Goal: Task Accomplishment & Management: Manage account settings

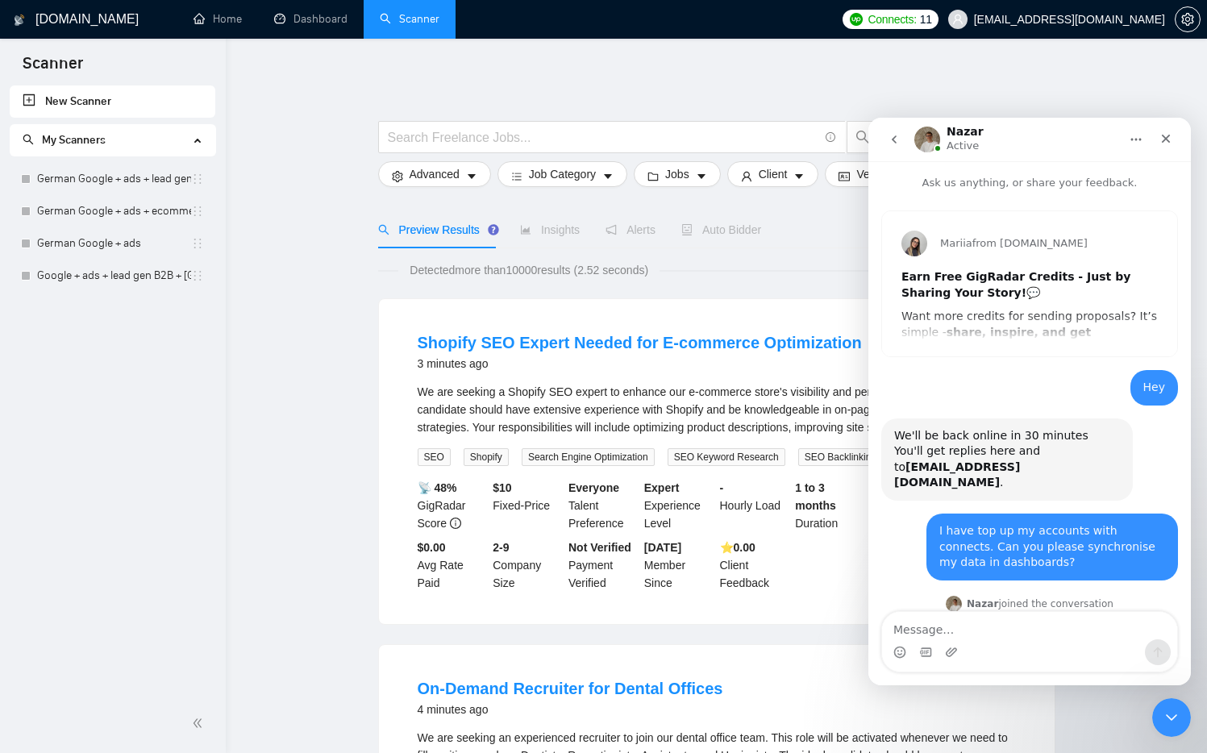
scroll to position [506, 0]
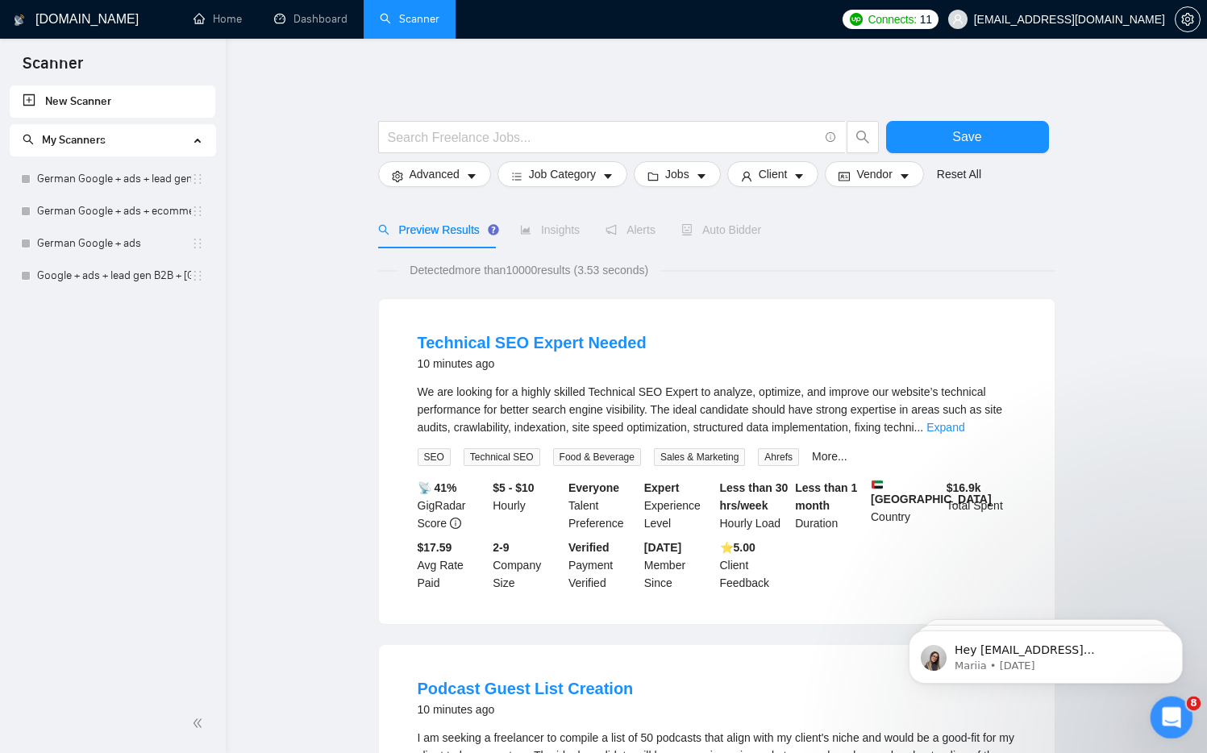
click at [1164, 727] on div "Open Intercom Messenger" at bounding box center [1169, 715] width 53 height 53
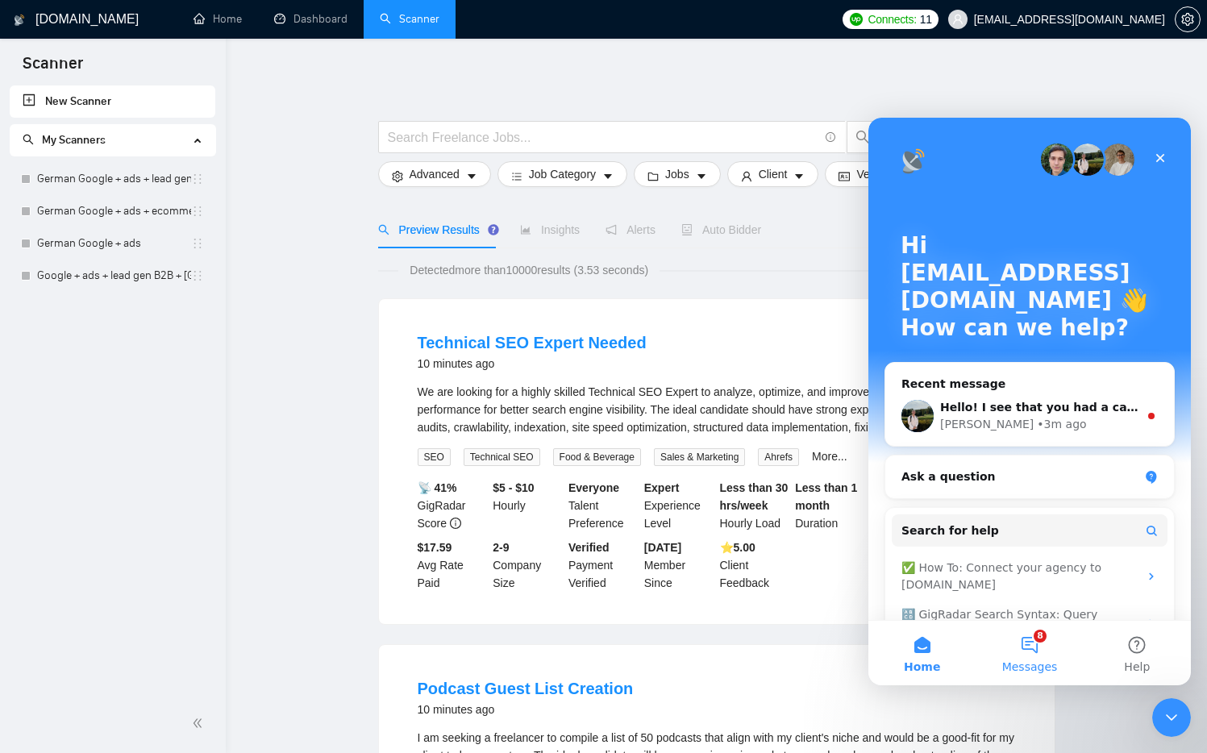
click at [1034, 648] on button "8 Messages" at bounding box center [1029, 653] width 107 height 65
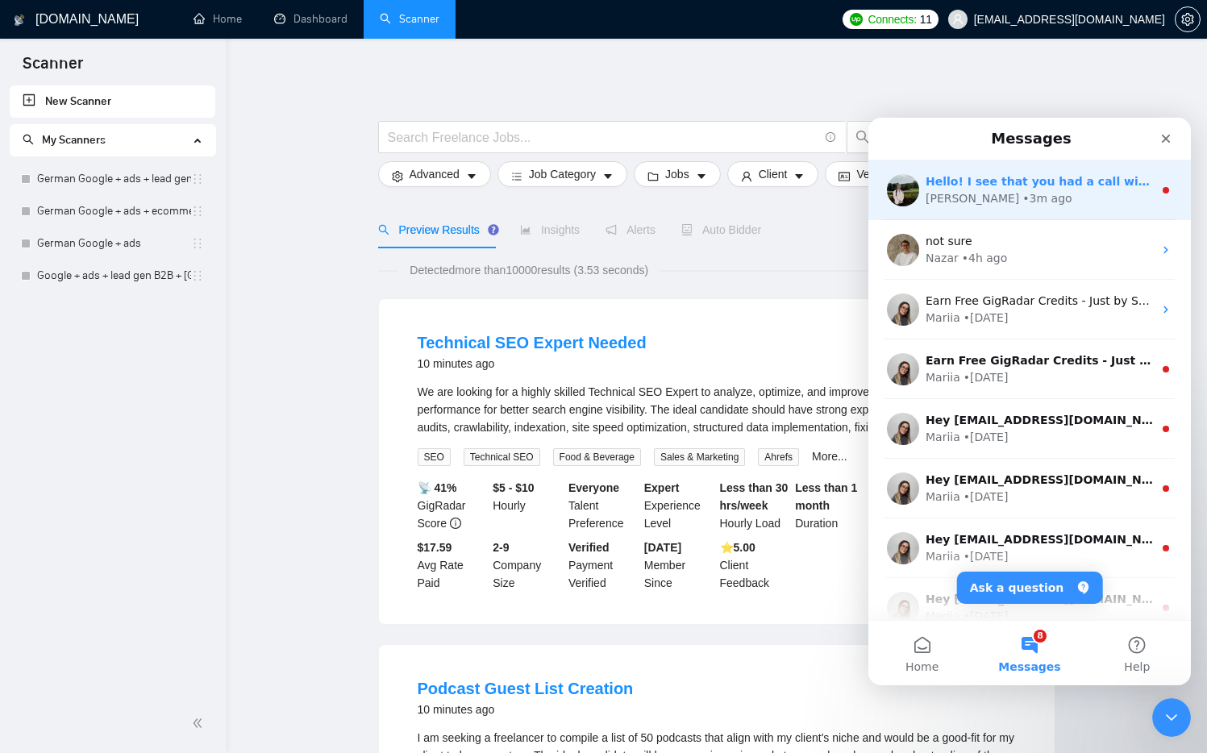
click at [1023, 204] on div "• 3m ago" at bounding box center [1047, 198] width 49 height 17
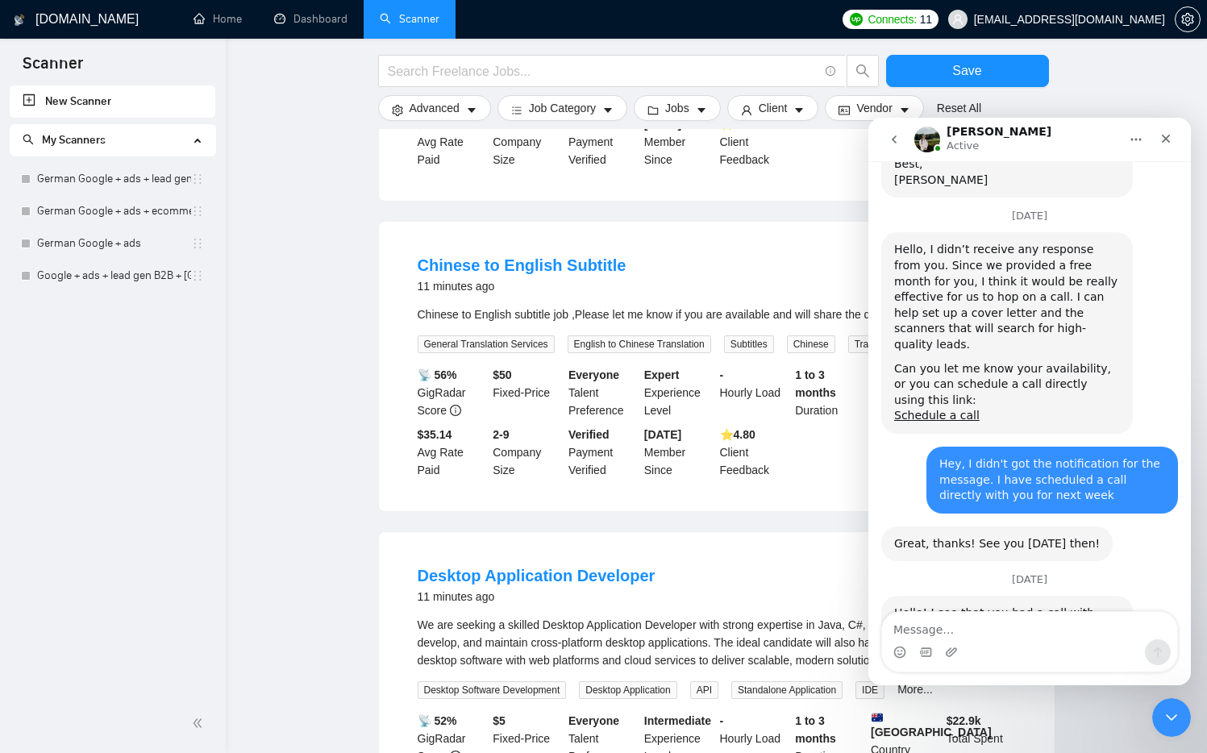
scroll to position [1182, 0]
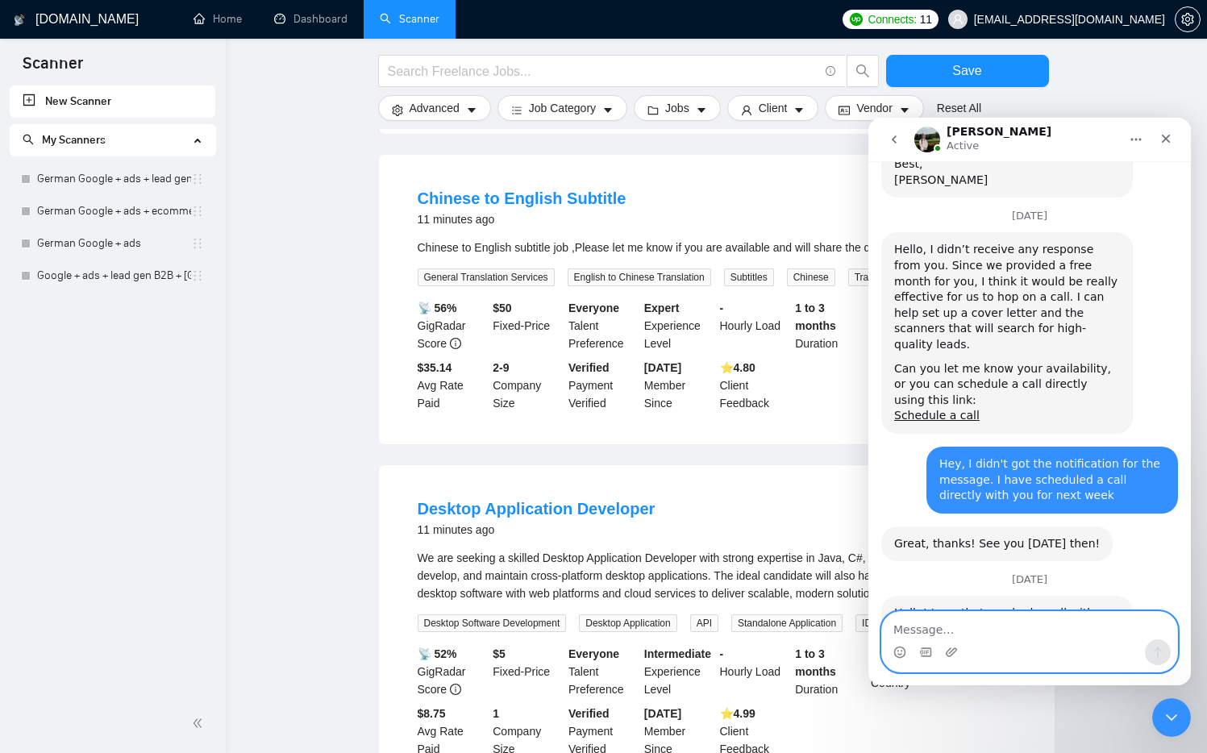
click at [931, 631] on textarea "Message…" at bounding box center [1029, 625] width 295 height 27
type textarea "I thought we will still have a call"
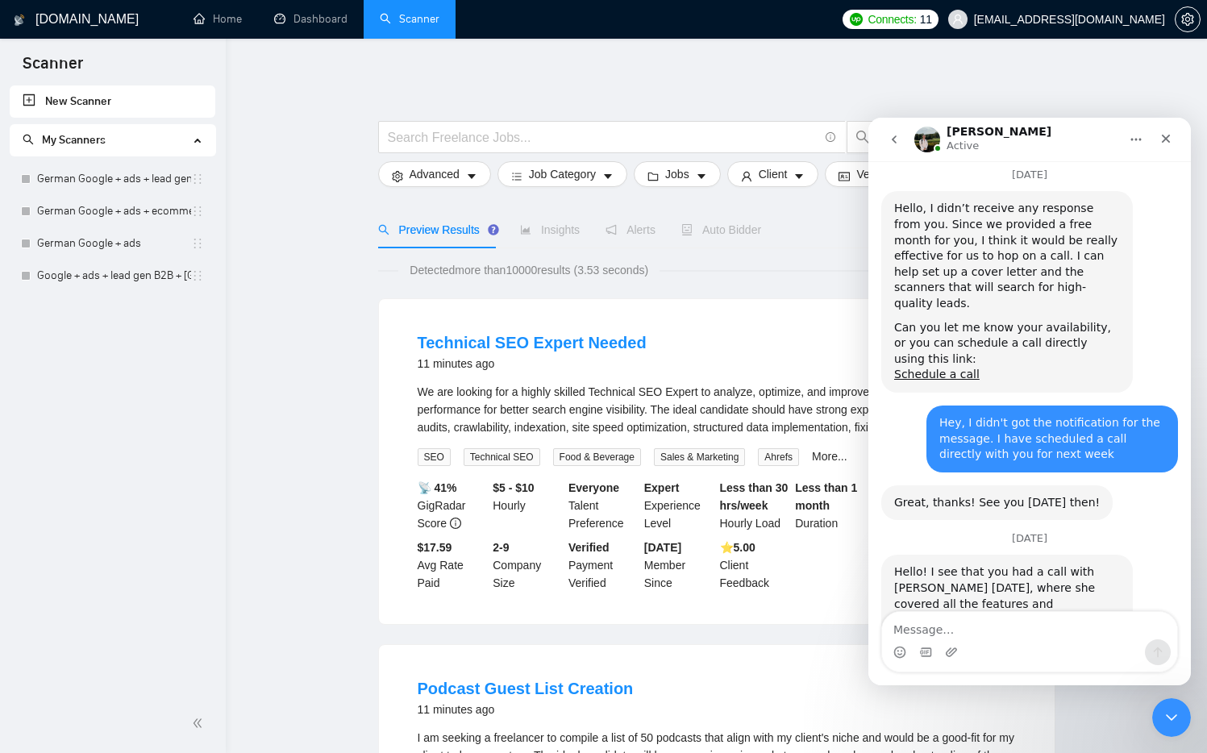
scroll to position [2729, 0]
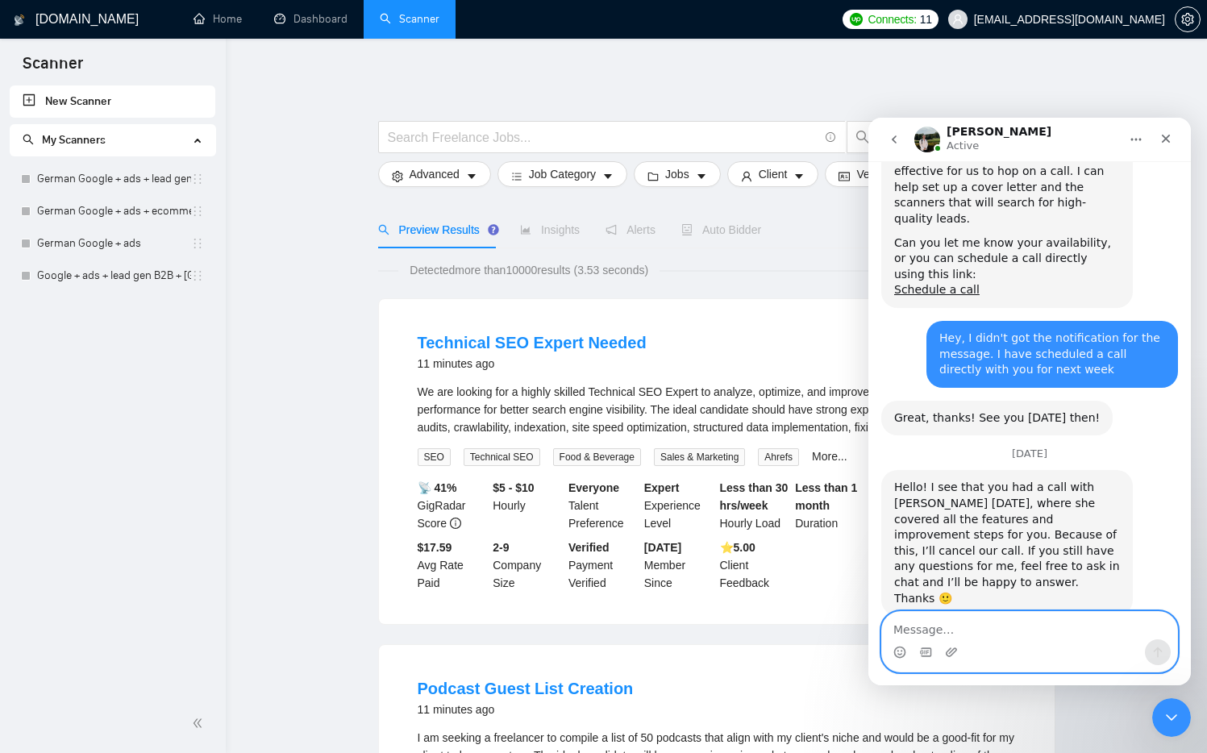
click at [977, 630] on textarea "Message…" at bounding box center [1029, 625] width 295 height 27
type textarea "Can we just please for 10 mins?"
click at [1156, 658] on icon "Send a message…" at bounding box center [1158, 652] width 13 height 13
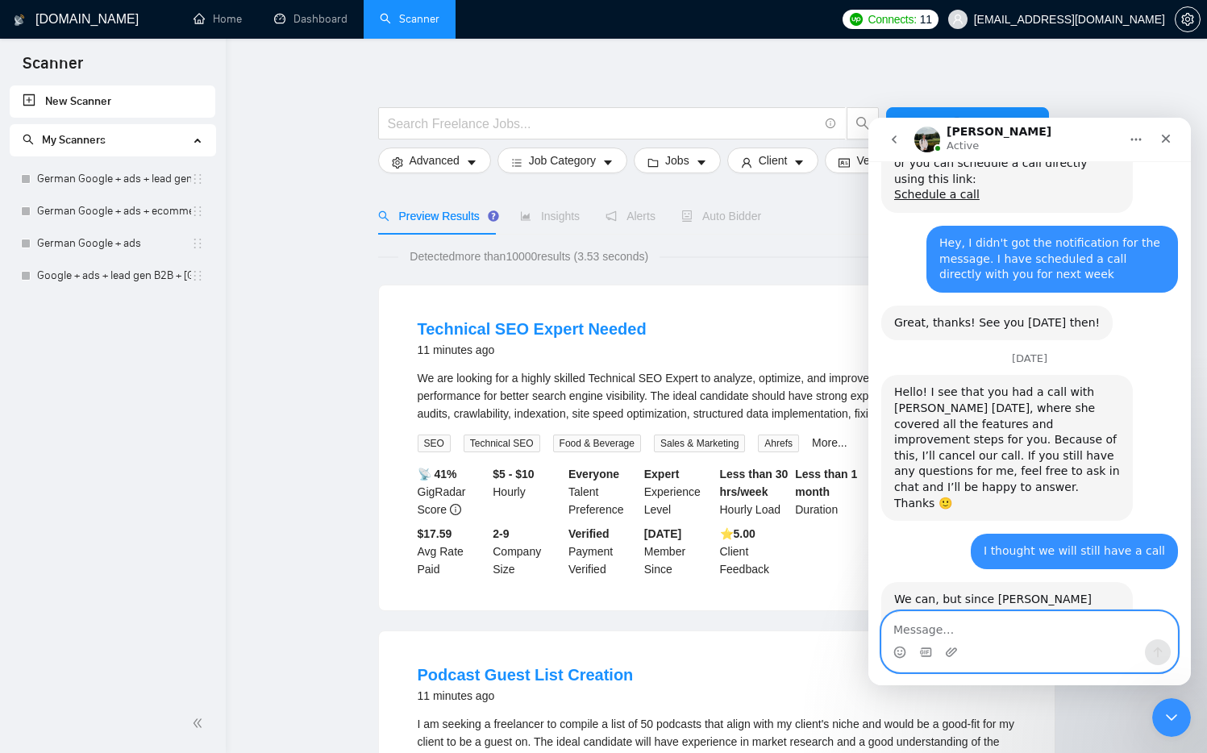
scroll to position [16, 0]
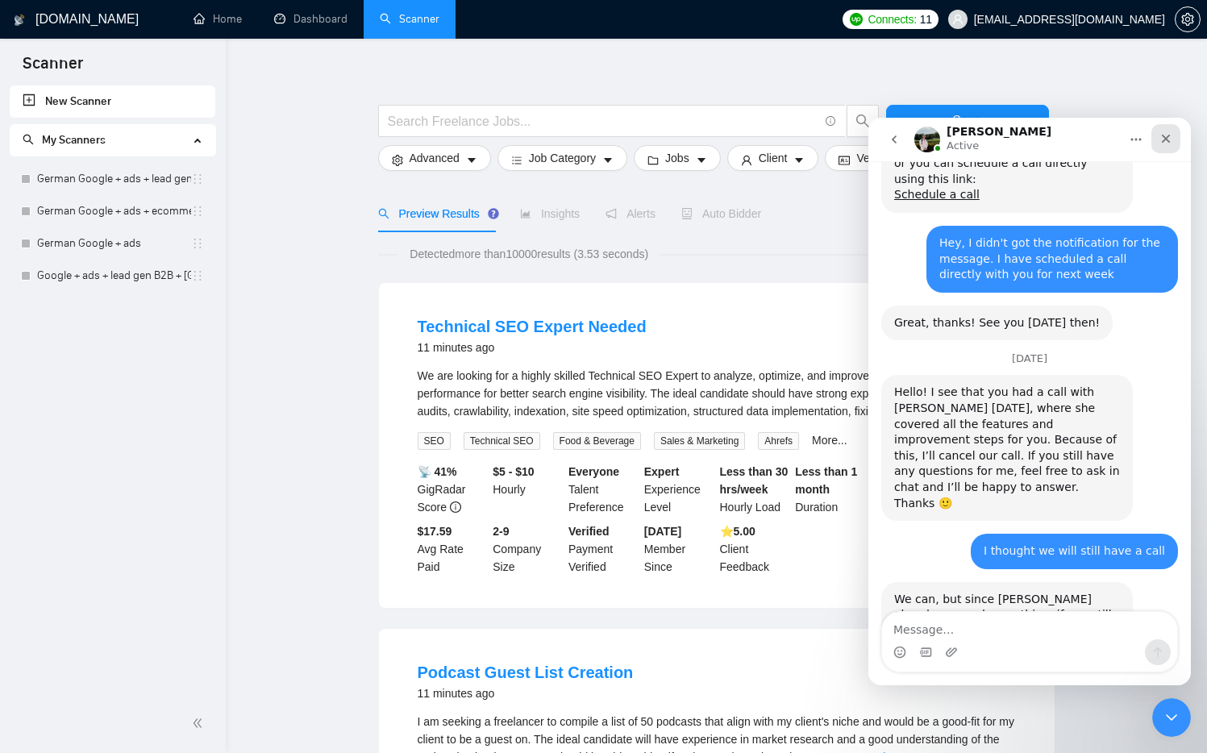
click at [1164, 138] on icon "Close" at bounding box center [1166, 138] width 13 height 13
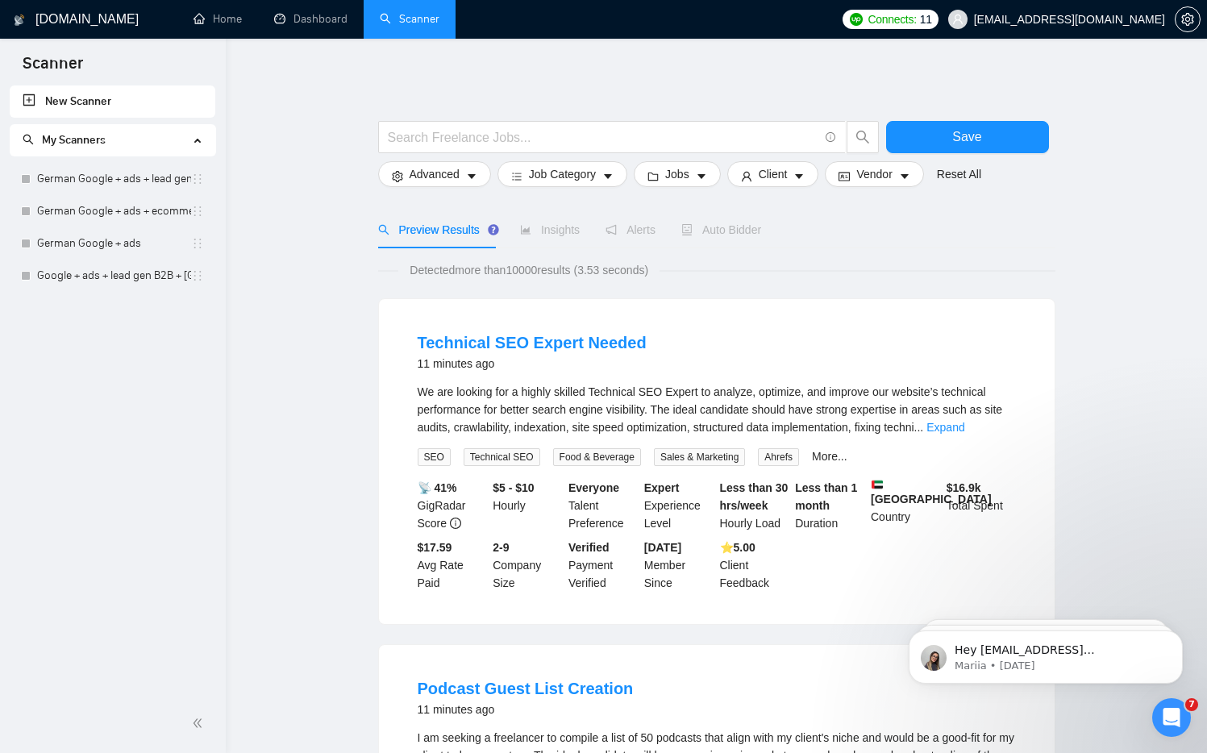
scroll to position [0, 0]
click at [107, 178] on link "German Google + ads + lead gen B2B" at bounding box center [114, 179] width 154 height 32
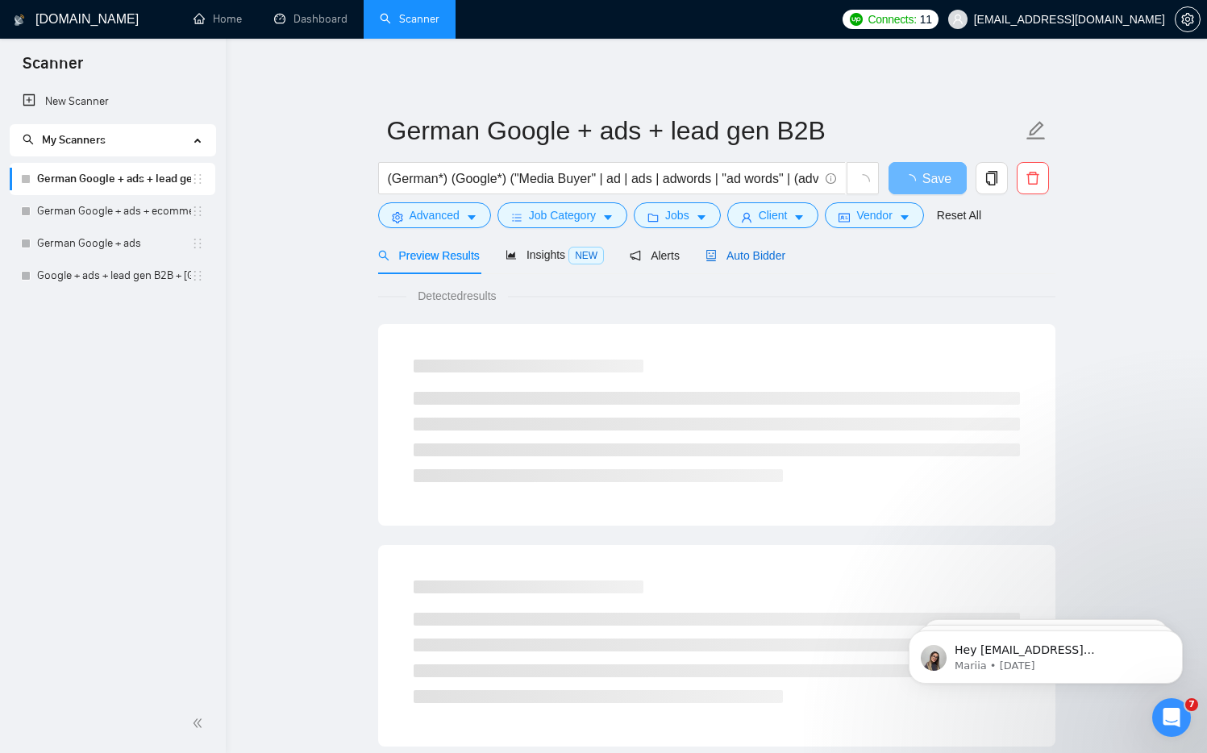
click at [769, 253] on span "Auto Bidder" at bounding box center [746, 255] width 80 height 13
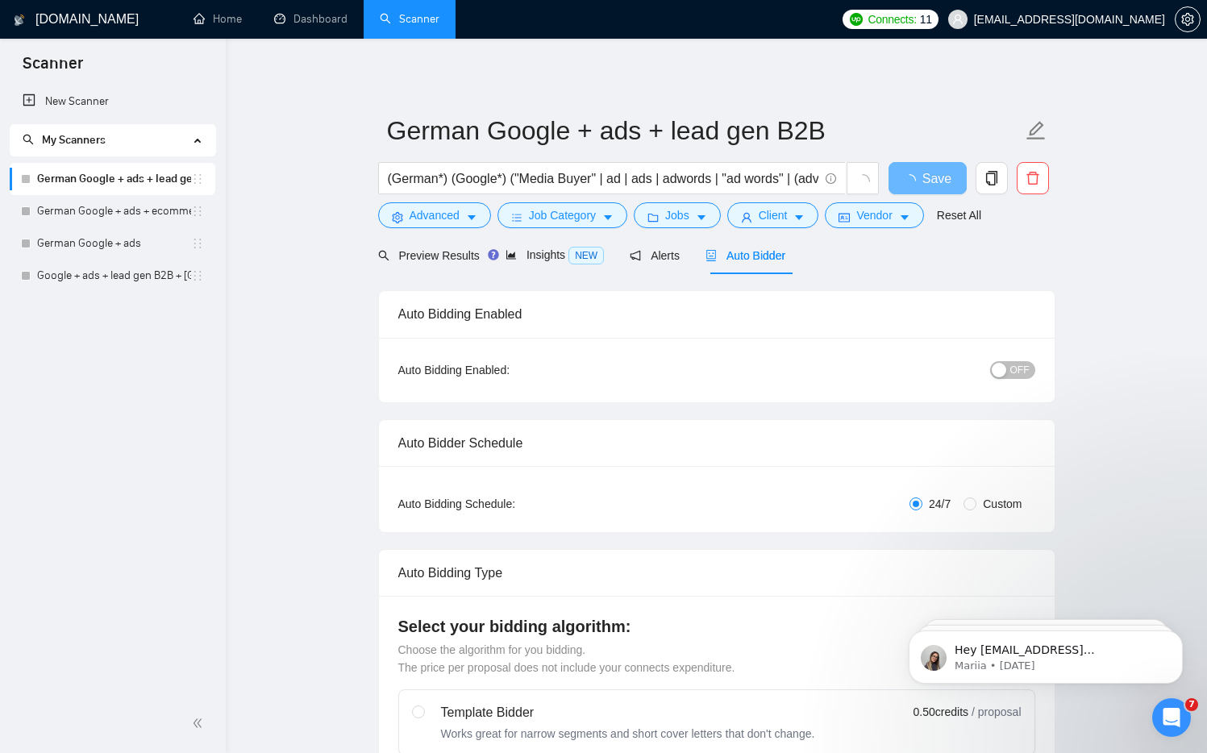
click at [1011, 373] on span "OFF" at bounding box center [1019, 370] width 19 height 18
click at [1012, 367] on span "OFF" at bounding box center [1019, 370] width 19 height 18
click at [943, 176] on button "Save" at bounding box center [928, 178] width 78 height 32
click at [1180, 18] on span "setting" at bounding box center [1188, 19] width 24 height 13
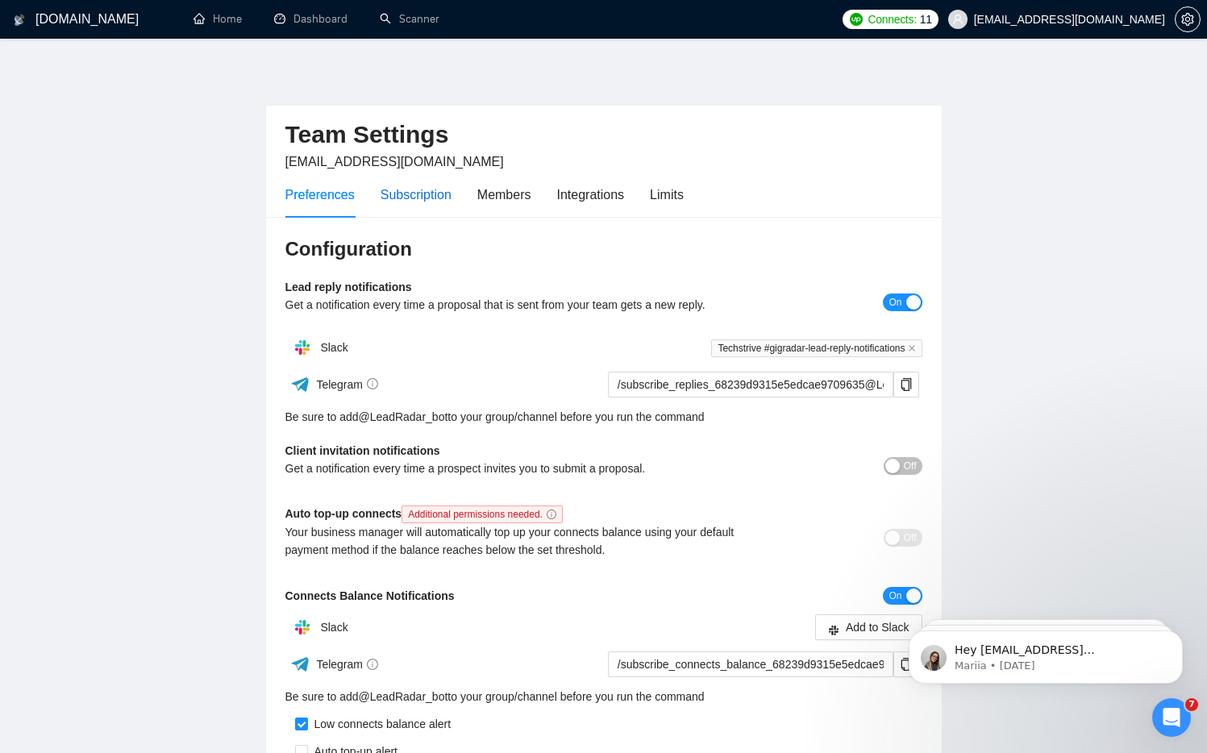
click at [423, 196] on div "Subscription" at bounding box center [416, 195] width 71 height 20
